Goal: Task Accomplishment & Management: Use online tool/utility

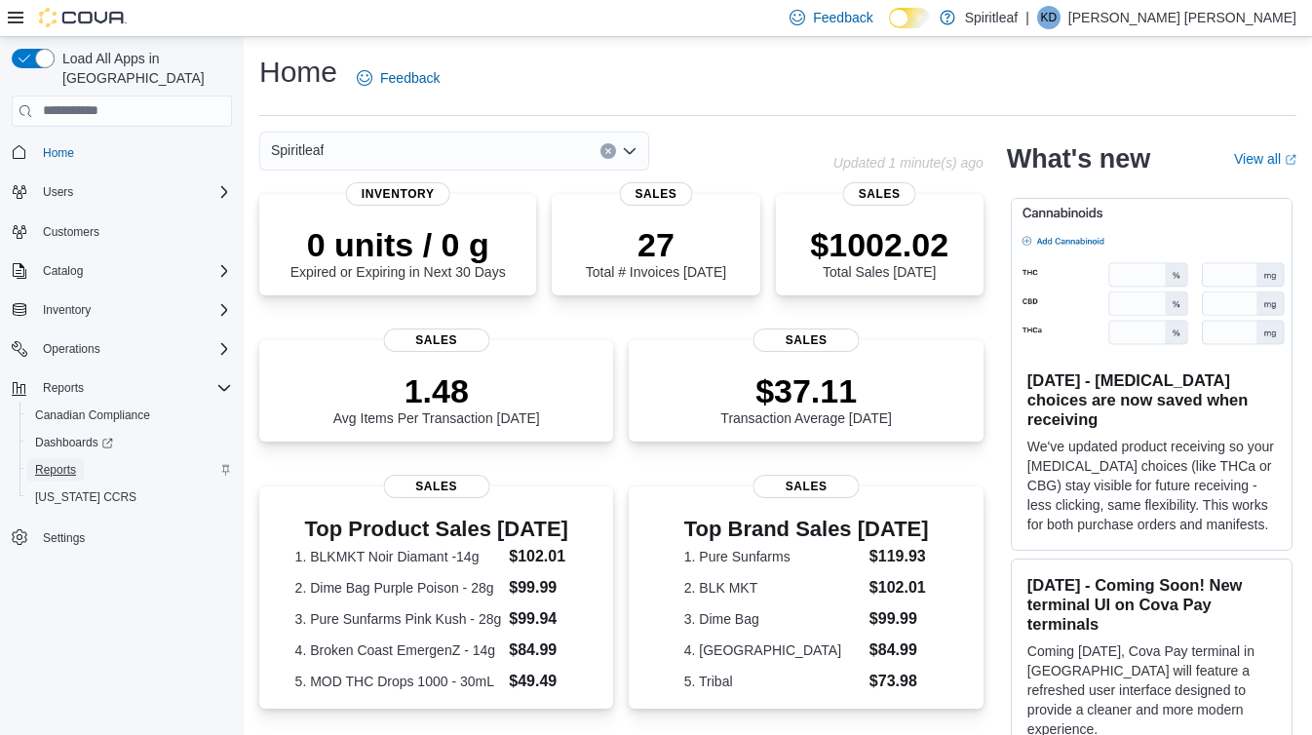
click at [73, 462] on span "Reports" at bounding box center [55, 470] width 41 height 16
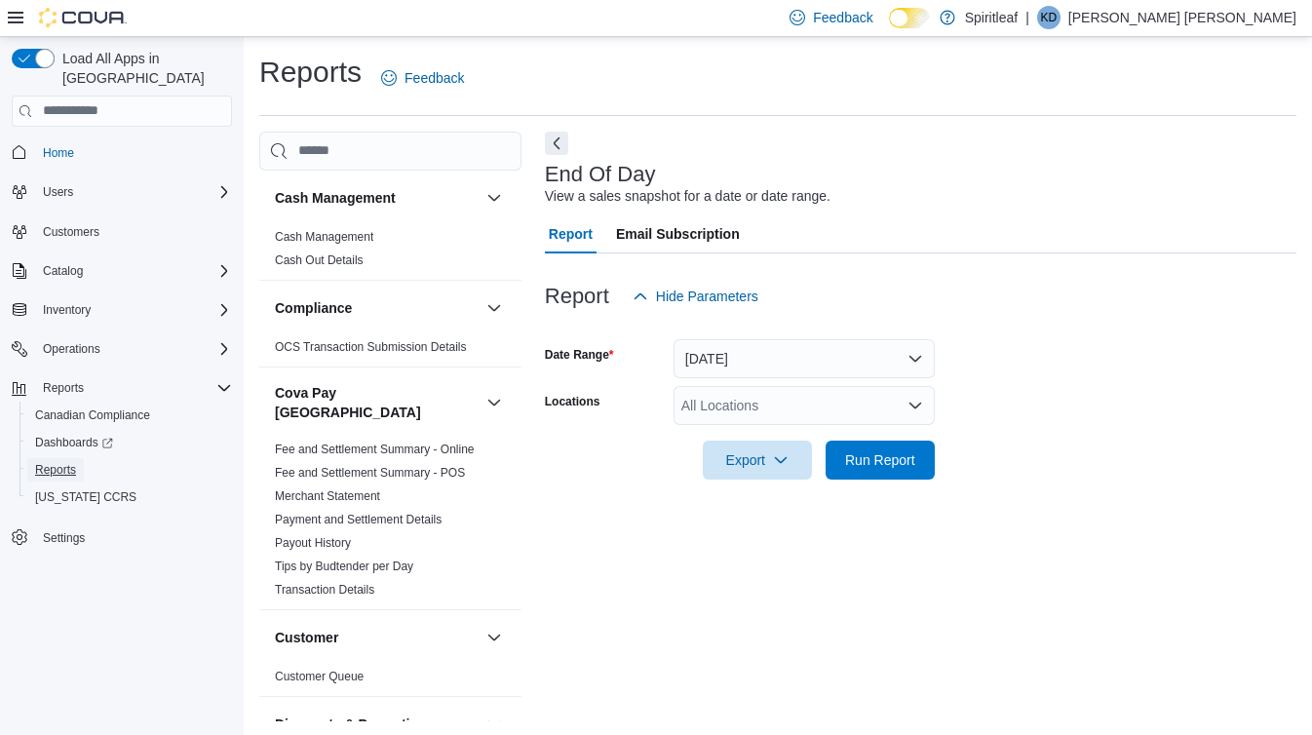
scroll to position [2, 0]
click at [893, 465] on span "Run Report" at bounding box center [880, 458] width 70 height 20
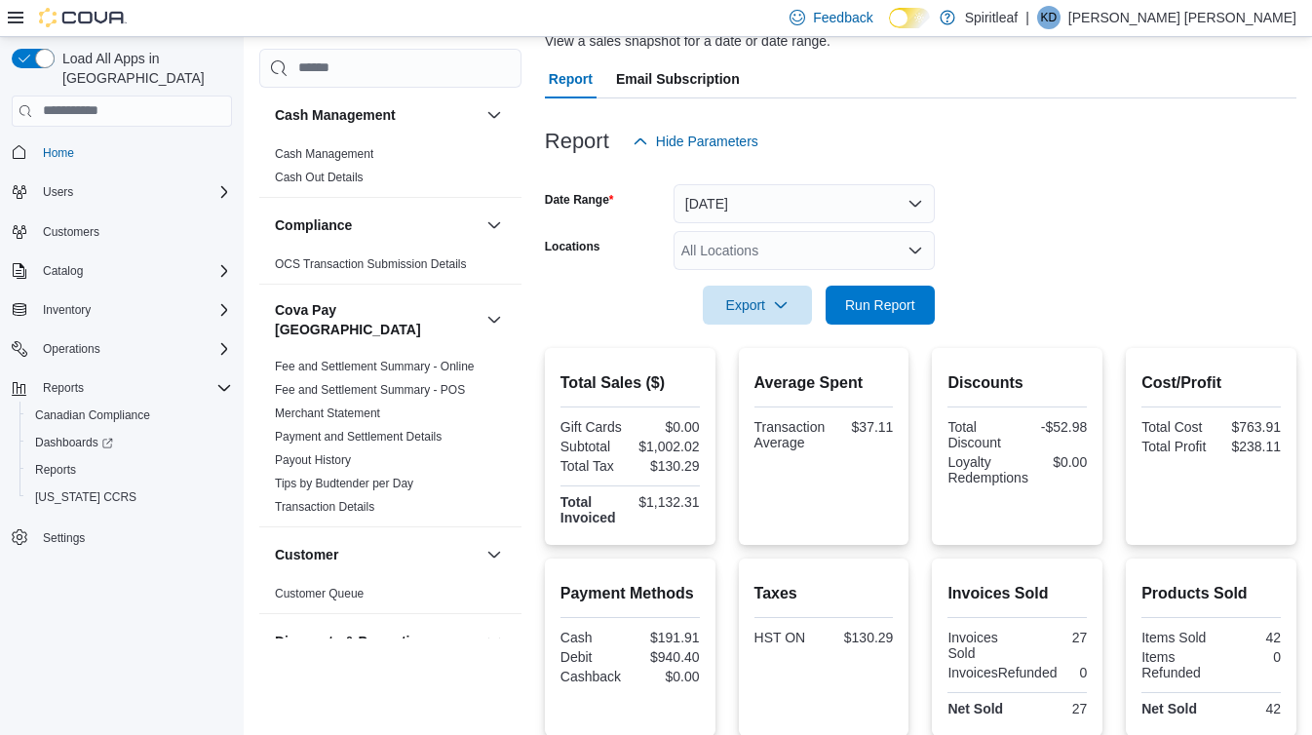
scroll to position [108, 0]
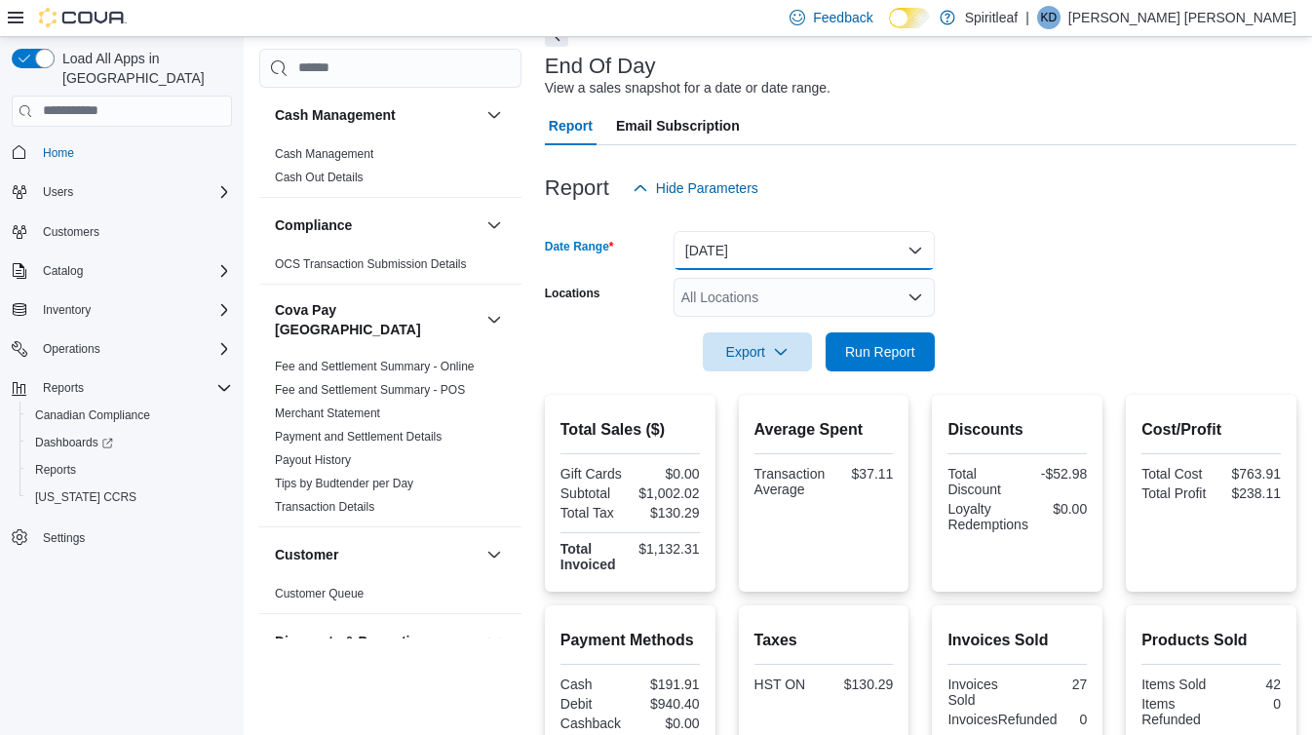
click at [839, 251] on button "[DATE]" at bounding box center [804, 250] width 261 height 39
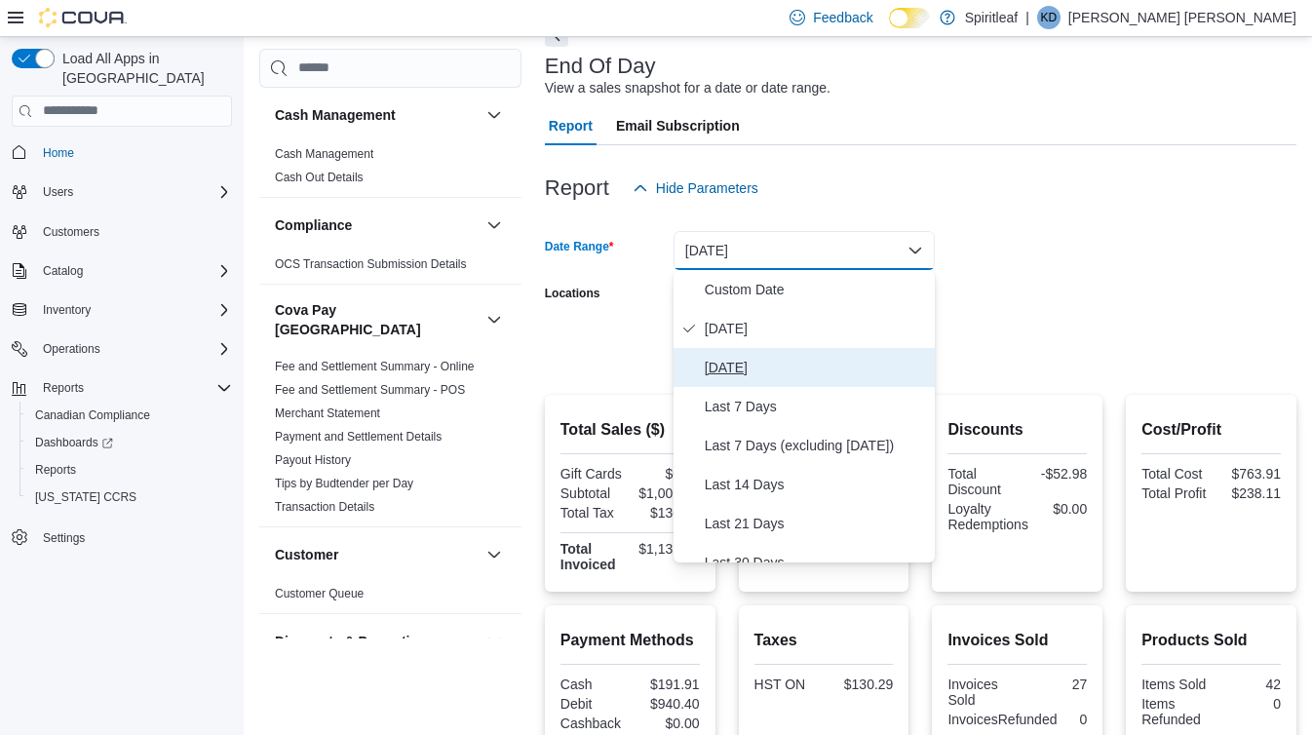
click at [740, 367] on span "[DATE]" at bounding box center [816, 367] width 222 height 23
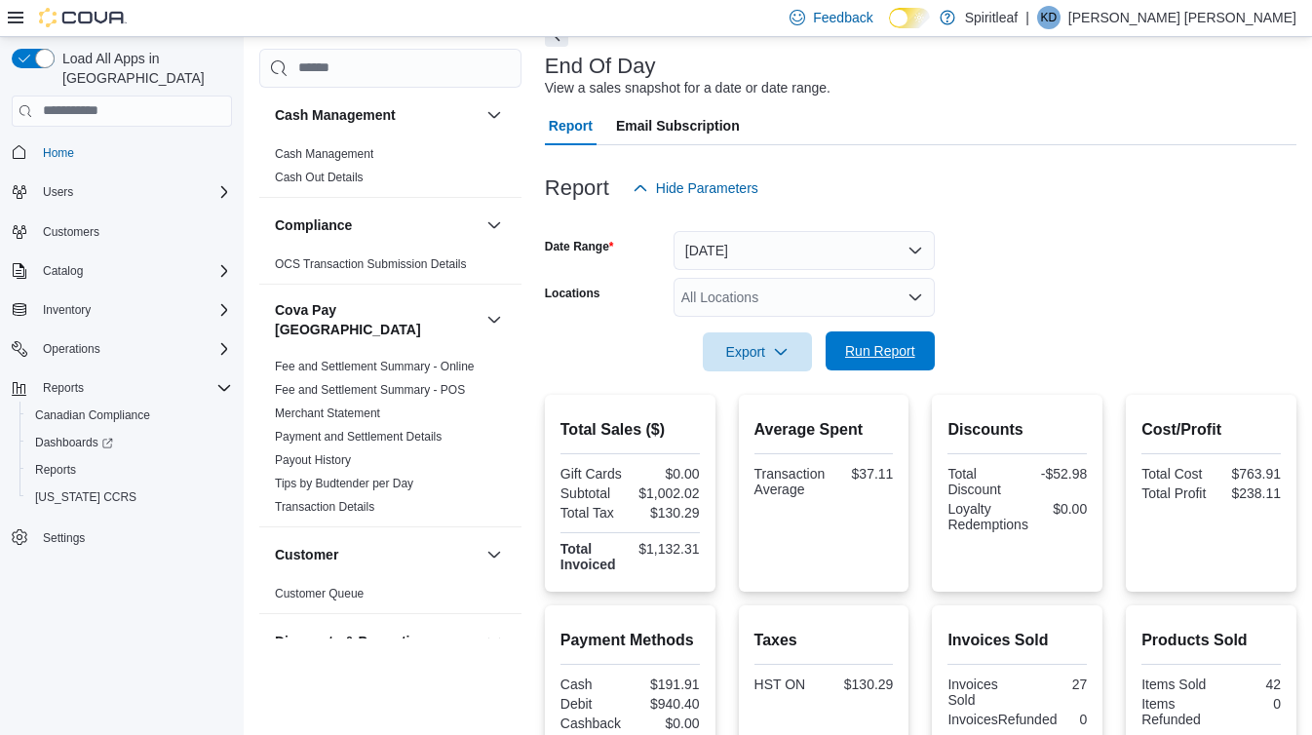
click at [845, 336] on span "Run Report" at bounding box center [881, 351] width 86 height 39
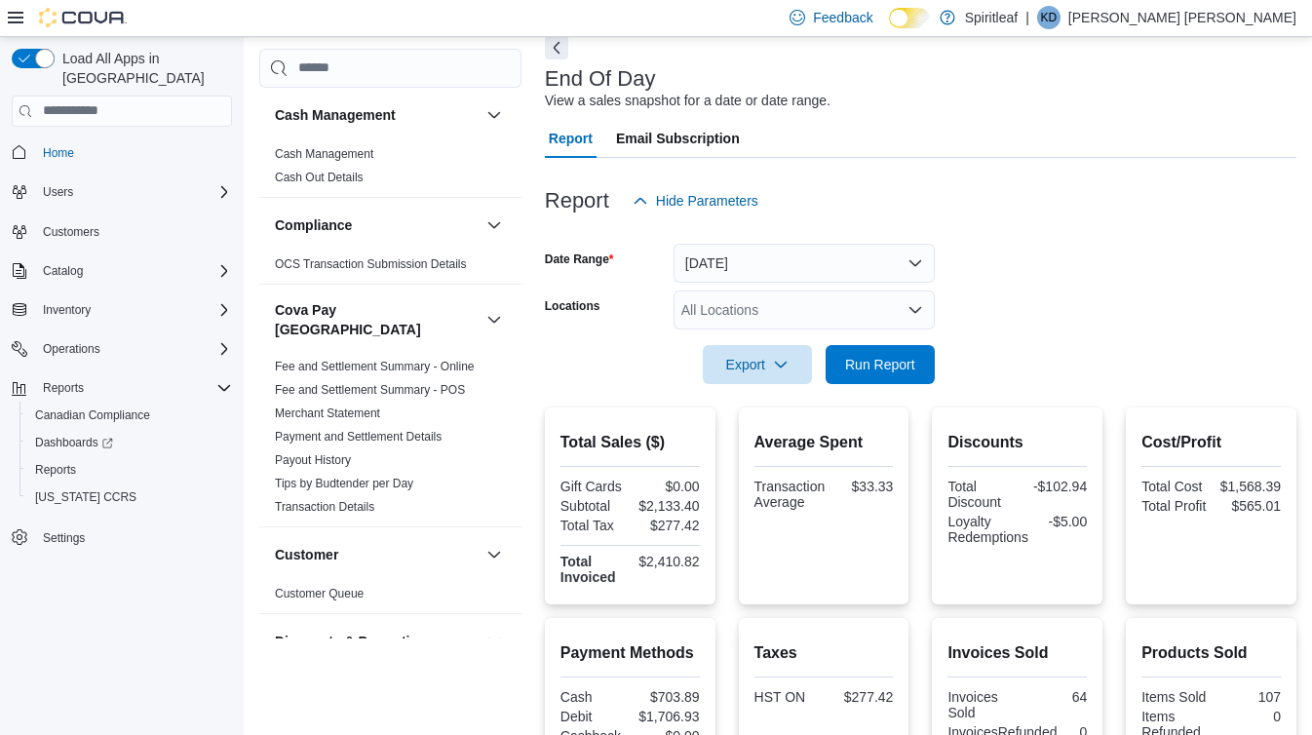
scroll to position [87, 0]
